Goal: Information Seeking & Learning: Learn about a topic

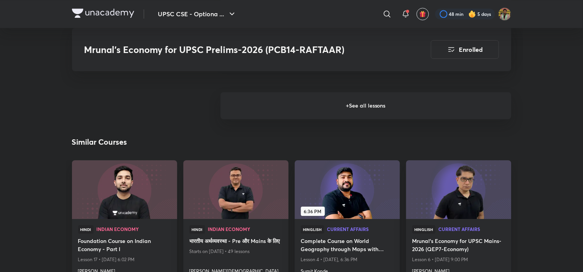
scroll to position [1208, 0]
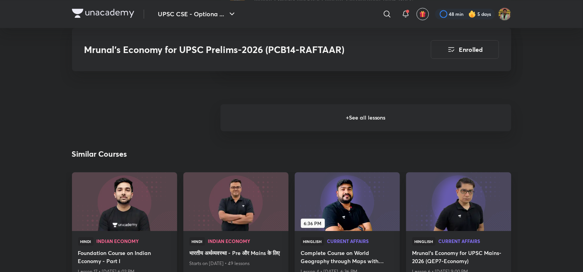
click at [309, 124] on h6 "+ See all lessons" at bounding box center [365, 117] width 291 height 27
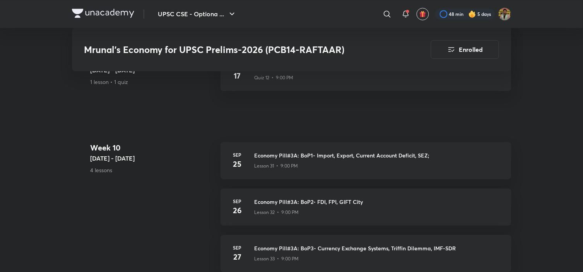
scroll to position [2692, 0]
click at [279, 159] on h3 "Economy Pill#3A: BoP1- Import, Export, Current Account Deficit, SEZ;" at bounding box center [377, 155] width 247 height 8
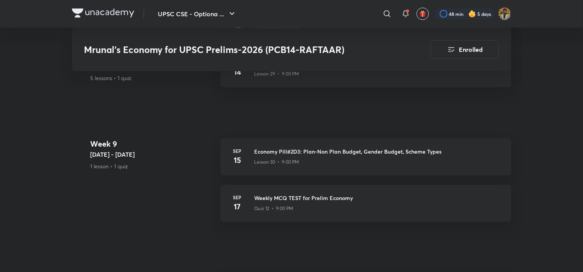
scroll to position [2560, 0]
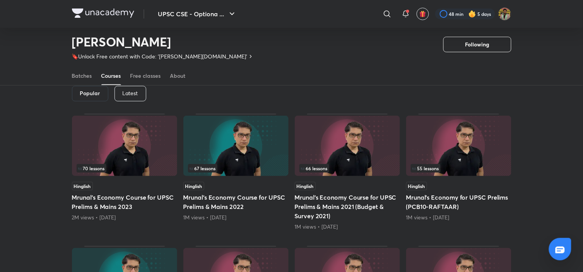
scroll to position [39, 0]
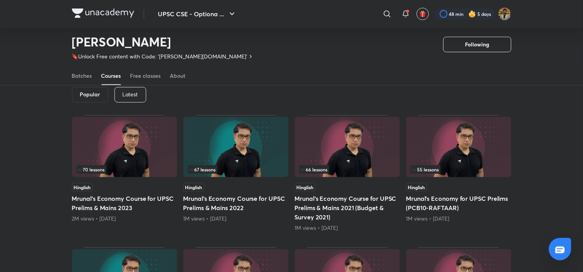
click at [135, 97] on p "Latest" at bounding box center [130, 94] width 15 height 6
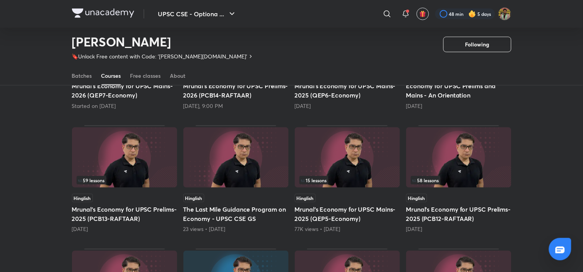
scroll to position [152, 0]
click at [344, 143] on img at bounding box center [347, 157] width 105 height 60
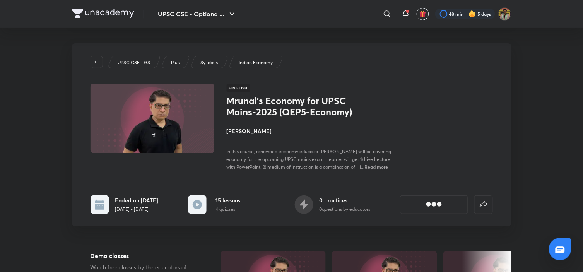
click at [152, 171] on div "UPSC CSE - GS Plus Syllabus Indian Economy Hinglish Mrunal’s Economy for UPSC M…" at bounding box center [291, 134] width 439 height 183
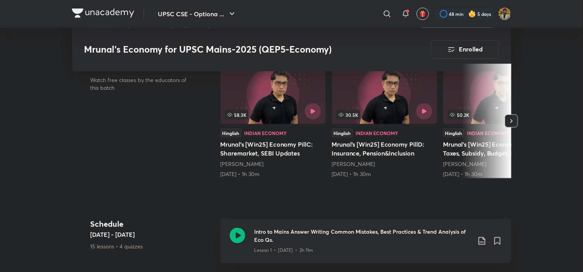
scroll to position [225, 0]
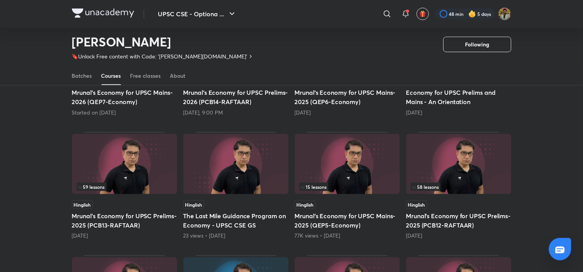
scroll to position [148, 0]
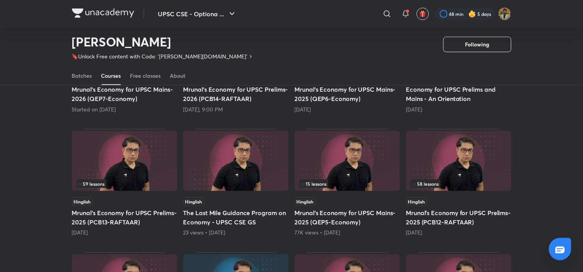
click at [126, 175] on img at bounding box center [124, 161] width 105 height 60
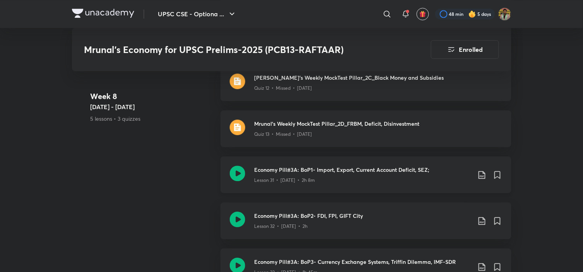
scroll to position [2700, 0]
click at [300, 173] on div "Lesson 31 • [DATE] • 2h 8m" at bounding box center [362, 178] width 216 height 10
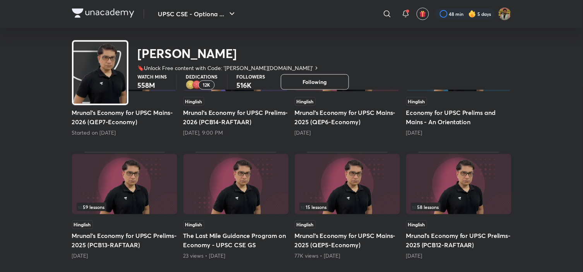
scroll to position [34, 0]
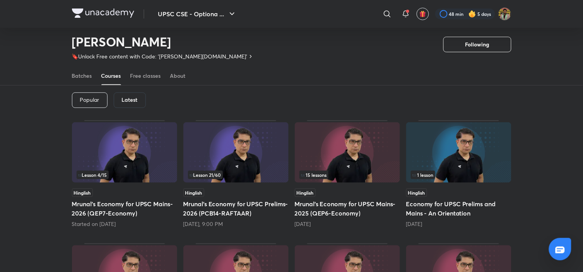
click at [233, 166] on img at bounding box center [235, 152] width 105 height 60
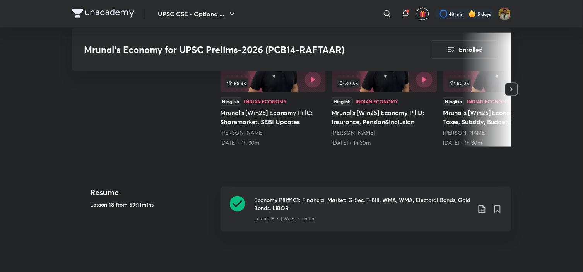
scroll to position [222, 0]
click at [273, 218] on div "Lesson 18 • [DATE] • 2h 11m" at bounding box center [362, 217] width 216 height 10
